Goal: Find specific page/section: Find specific page/section

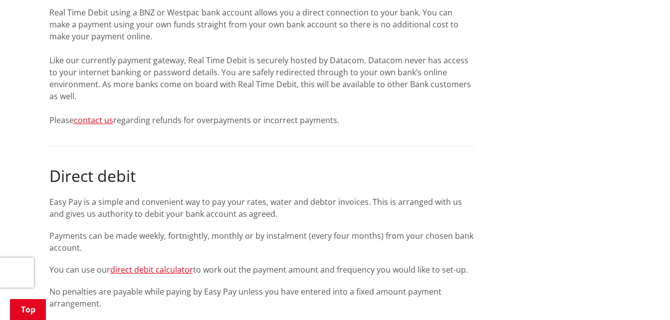
scroll to position [948, 0]
